Goal: Register for event/course

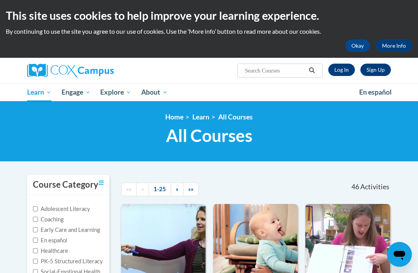
click at [179, 189] on link "»" at bounding box center [177, 189] width 13 height 14
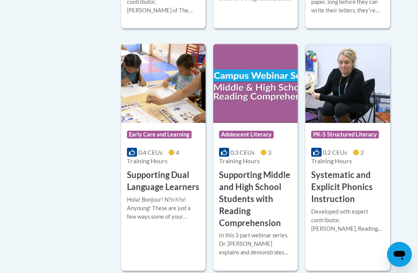
scroll to position [782, 0]
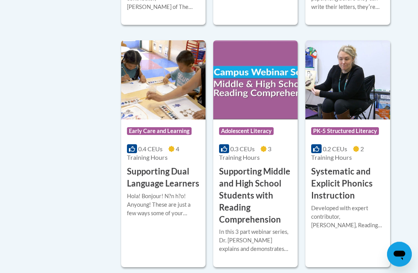
click at [333, 185] on h3 "Systematic and Explicit Phonics Instruction" at bounding box center [347, 184] width 73 height 36
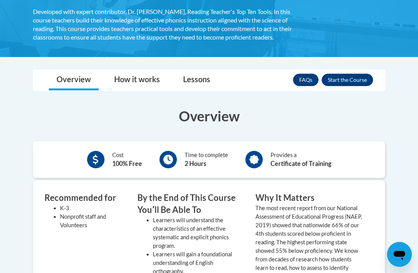
scroll to position [169, 0]
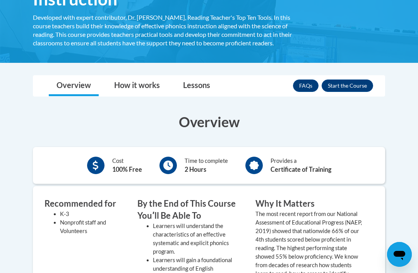
click at [342, 84] on button "Enroll" at bounding box center [348, 85] width 52 height 12
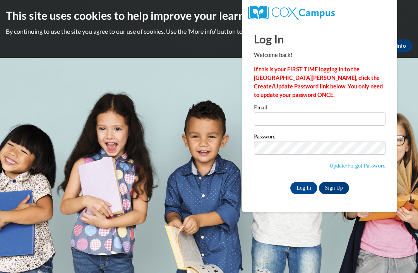
click at [266, 119] on input "Email" at bounding box center [320, 118] width 132 height 13
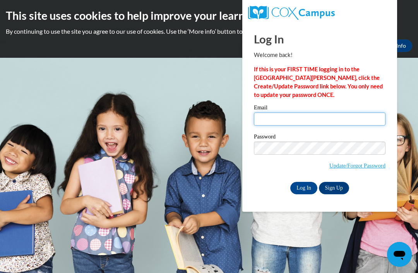
type input "brandyl@bdlc.org"
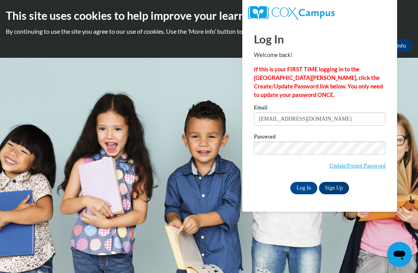
click at [304, 187] on input "Log In" at bounding box center [304, 188] width 27 height 12
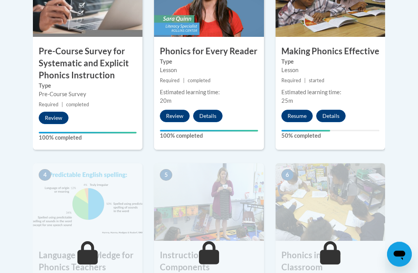
click at [296, 114] on button "Resume" at bounding box center [297, 116] width 31 height 12
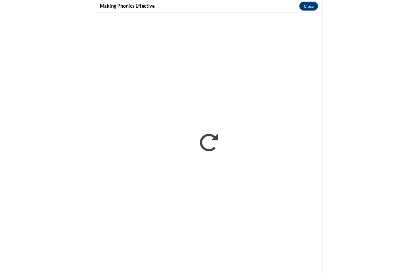
scroll to position [319, 0]
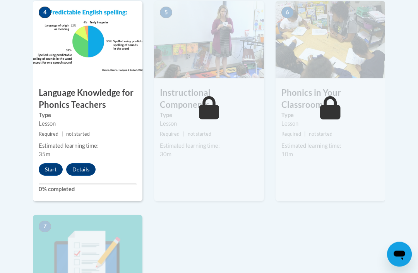
scroll to position [481, 0]
click at [54, 164] on button "Start" at bounding box center [51, 169] width 24 height 12
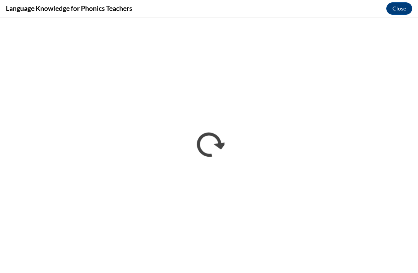
scroll to position [0, 0]
